Goal: Complete application form

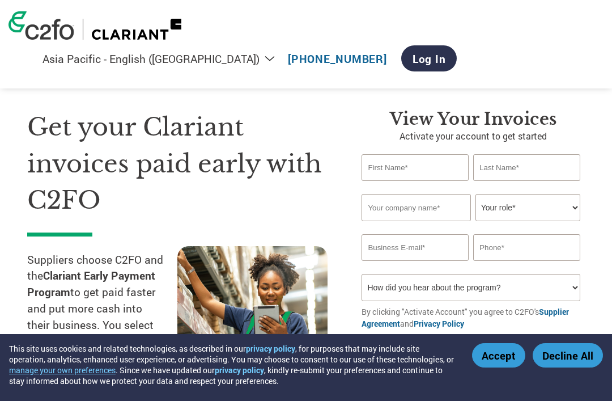
select select "en-AU"
click at [419, 168] on input "text" at bounding box center [415, 167] width 107 height 27
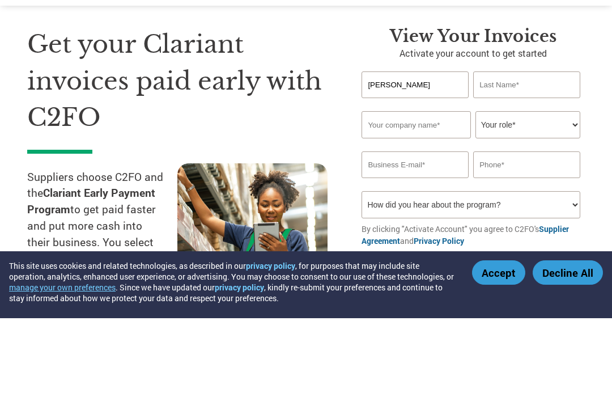
type input "[PERSON_NAME]"
click at [519, 154] on input "text" at bounding box center [526, 167] width 107 height 27
type input "[PERSON_NAME]"
click at [426, 194] on input "text" at bounding box center [416, 207] width 109 height 27
type input "[PERSON_NAME]"
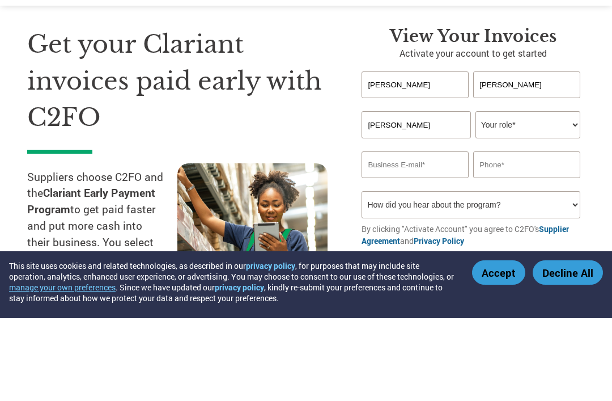
click at [550, 194] on select "Your role* CFO Controller Credit Manager Finance Director Treasurer CEO Preside…" at bounding box center [528, 207] width 105 height 27
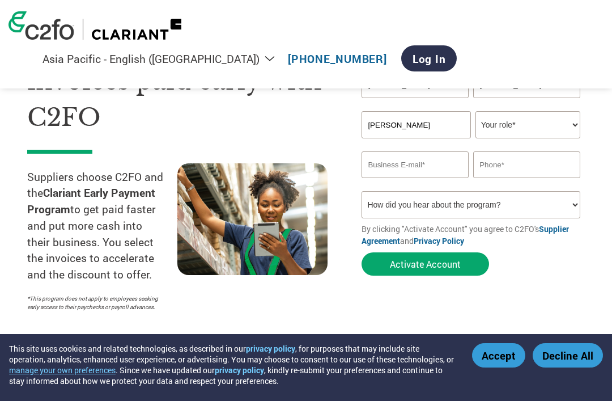
select select "OWNER_FOUNDER"
click at [438, 165] on input "email" at bounding box center [415, 164] width 107 height 27
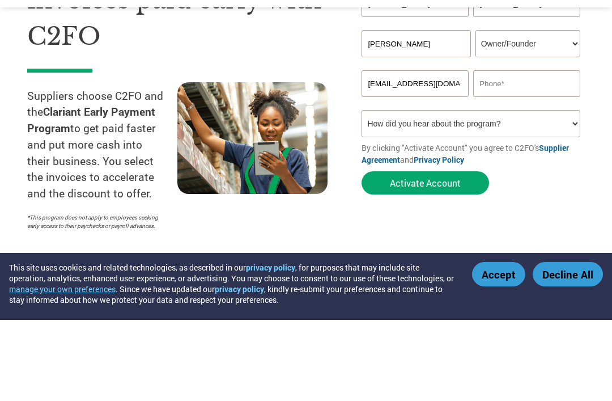
type input "[EMAIL_ADDRESS][DOMAIN_NAME]"
click at [529, 151] on input "text" at bounding box center [526, 164] width 107 height 27
